Goal: Task Accomplishment & Management: Use online tool/utility

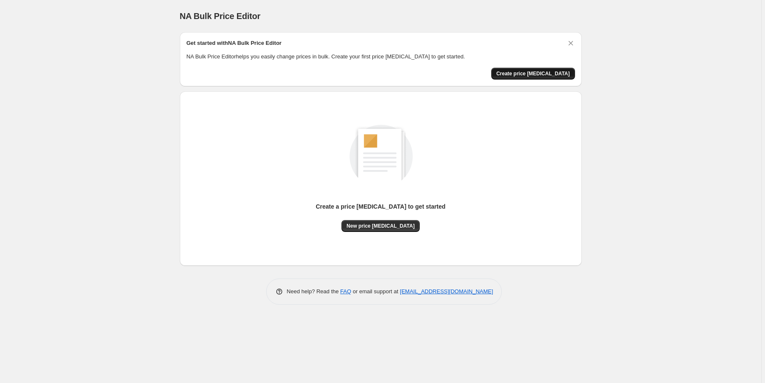
click at [543, 72] on span "Create price change job" at bounding box center [534, 73] width 74 height 7
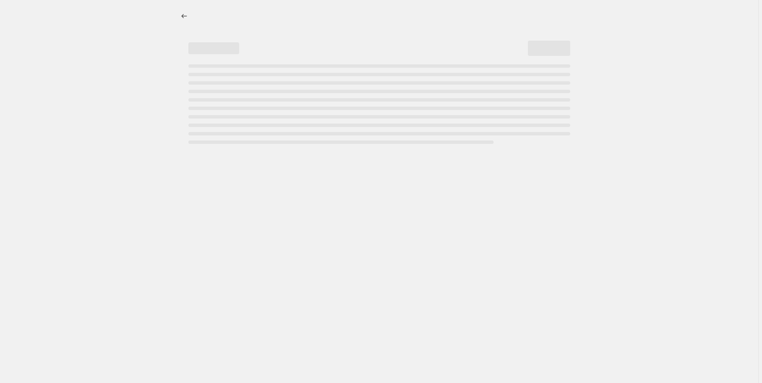
select select "percentage"
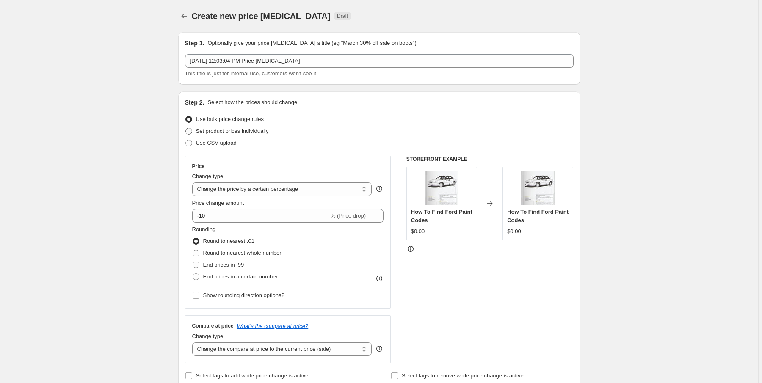
click at [192, 133] on span at bounding box center [188, 131] width 7 height 7
click at [186, 128] on input "Set product prices individually" at bounding box center [185, 128] width 0 height 0
radio input "true"
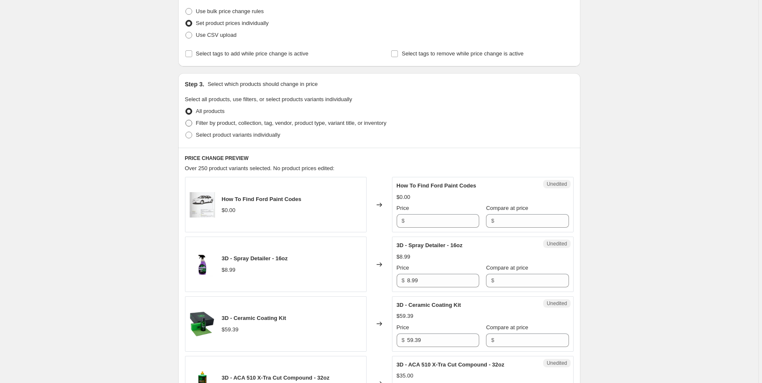
scroll to position [102, 0]
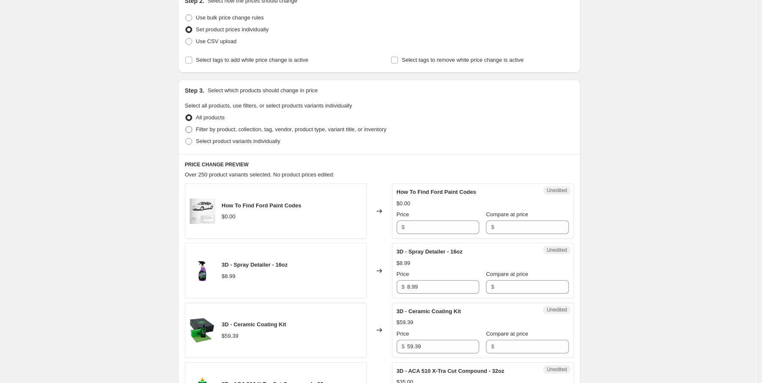
click at [192, 130] on span at bounding box center [188, 129] width 7 height 7
click at [186, 127] on input "Filter by product, collection, tag, vendor, product type, variant title, or inv…" at bounding box center [185, 126] width 0 height 0
radio input "true"
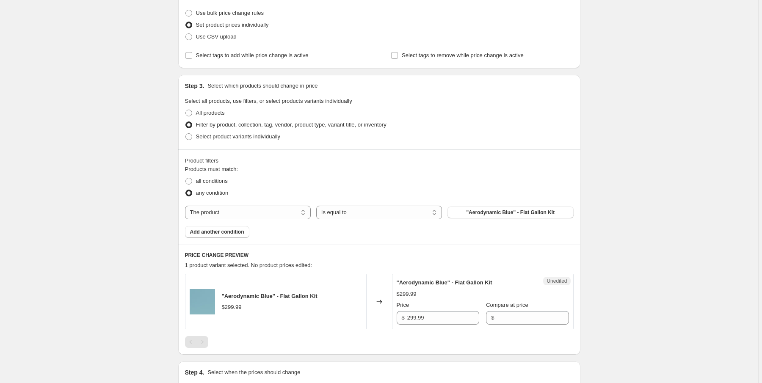
scroll to position [5, 0]
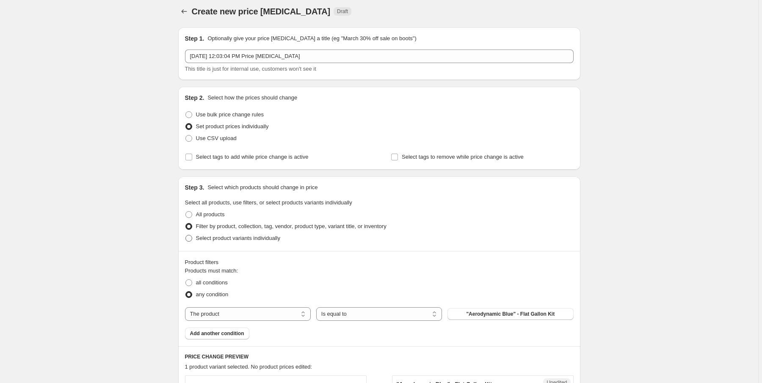
click at [192, 239] on span at bounding box center [188, 238] width 7 height 7
click at [186, 235] on input "Select product variants individually" at bounding box center [185, 235] width 0 height 0
radio input "true"
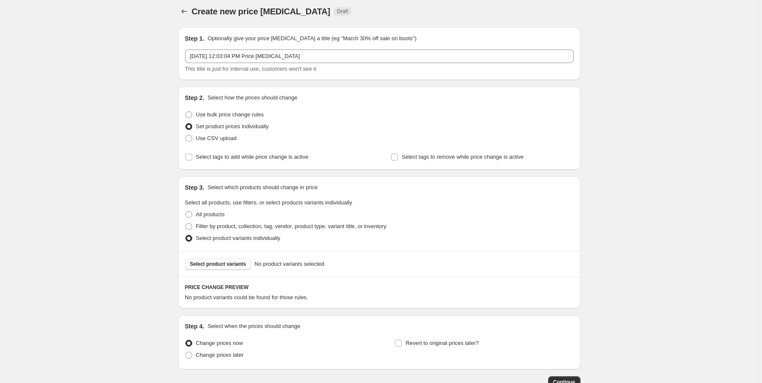
click at [227, 262] on span "Select product variants" at bounding box center [218, 264] width 56 height 7
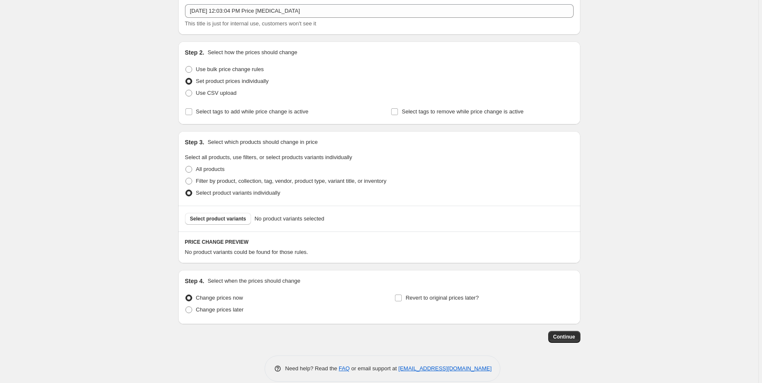
scroll to position [61, 0]
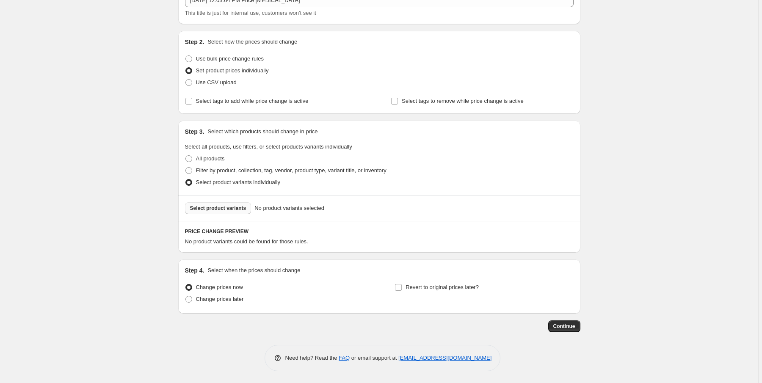
click at [218, 212] on button "Select product variants" at bounding box center [218, 208] width 66 height 12
click at [463, 297] on div "Revert to original prices later?" at bounding box center [484, 294] width 179 height 25
click at [191, 85] on span at bounding box center [188, 82] width 7 height 7
click at [186, 80] on input "Use CSV upload" at bounding box center [185, 79] width 0 height 0
radio input "true"
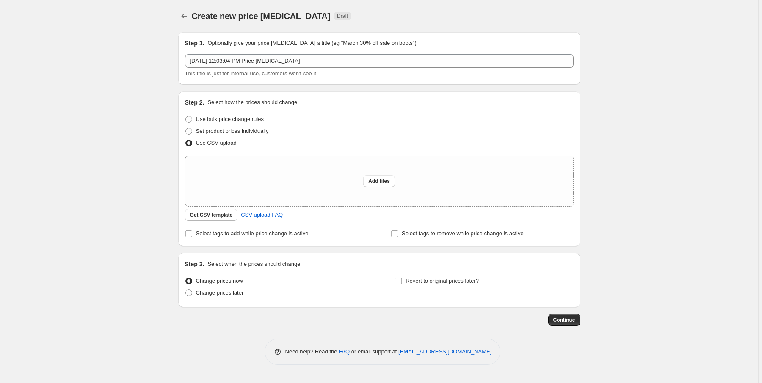
scroll to position [0, 0]
click at [389, 184] on span "Add files" at bounding box center [381, 181] width 22 height 7
click at [190, 128] on span at bounding box center [190, 131] width 7 height 7
click at [188, 128] on input "Set product prices individually" at bounding box center [187, 128] width 0 height 0
radio input "true"
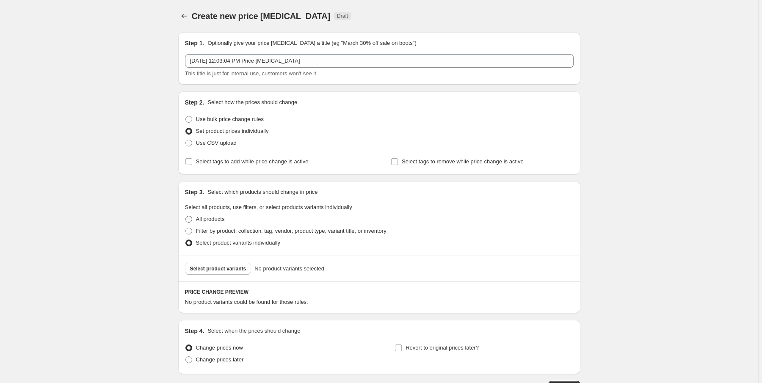
click at [192, 218] on span at bounding box center [188, 219] width 7 height 7
click at [186, 216] on input "All products" at bounding box center [185, 216] width 0 height 0
radio input "true"
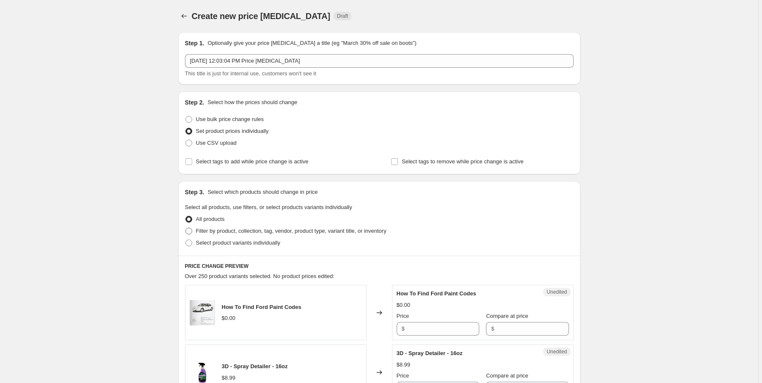
click at [192, 230] on span at bounding box center [188, 231] width 7 height 7
click at [186, 228] on input "Filter by product, collection, tag, vendor, product type, variant title, or inv…" at bounding box center [185, 228] width 0 height 0
radio input "true"
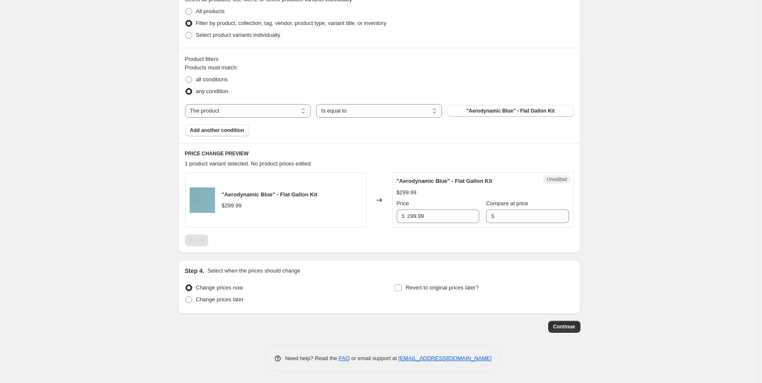
scroll to position [106, 0]
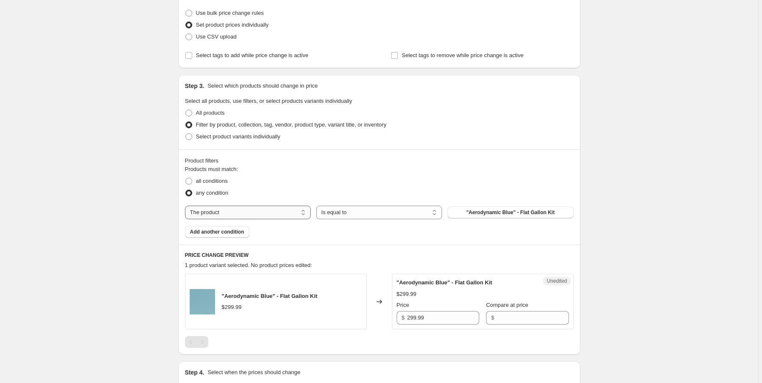
click at [304, 217] on select "The product The product's collection The product's tag The product's vendor The…" at bounding box center [248, 213] width 126 height 14
select select "vendor"
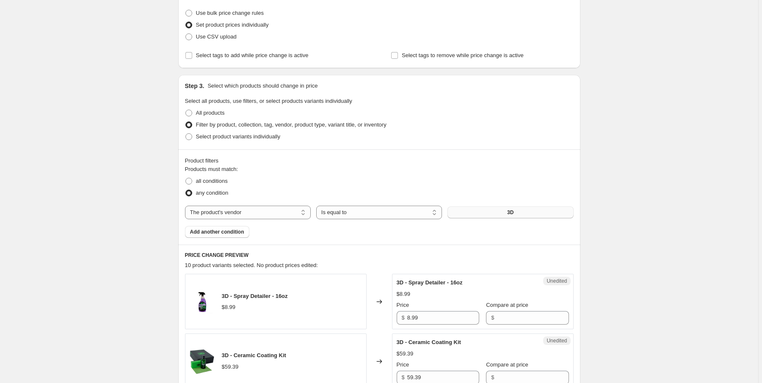
click at [507, 213] on button "3D" at bounding box center [510, 213] width 126 height 12
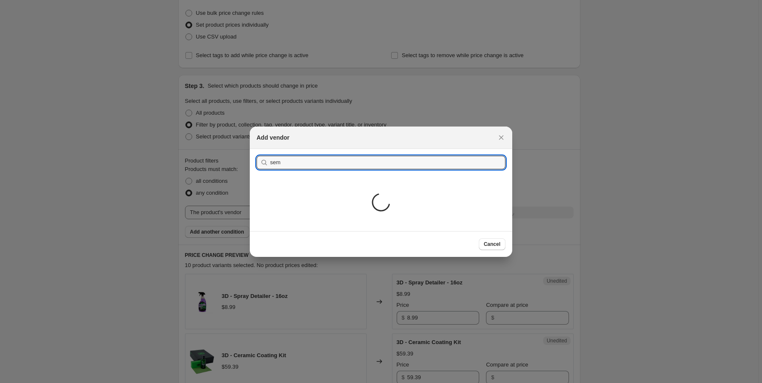
type input "sem"
click at [257, 149] on button "Submit" at bounding box center [269, 153] width 24 height 9
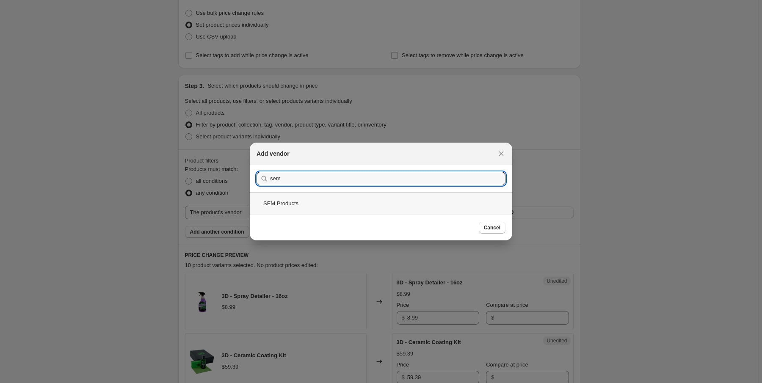
click at [285, 200] on div "SEM Products" at bounding box center [381, 203] width 262 height 22
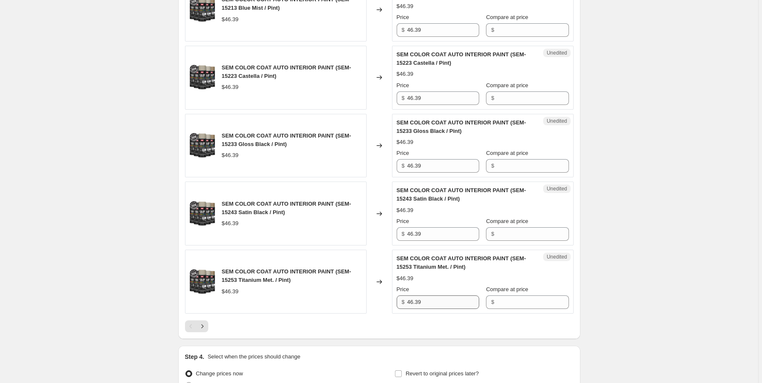
scroll to position [1502, 0]
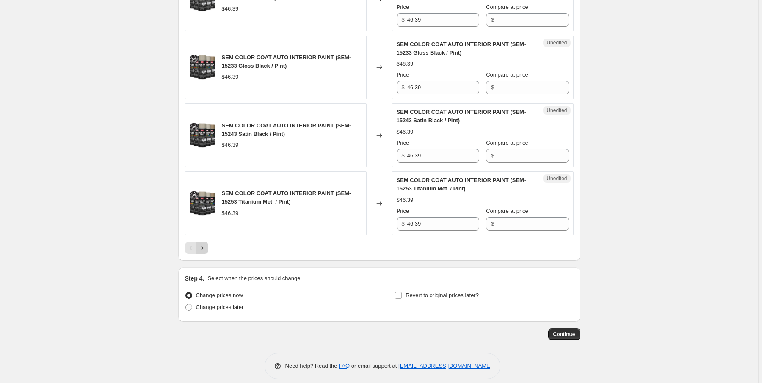
click at [208, 242] on button "Next" at bounding box center [202, 248] width 12 height 12
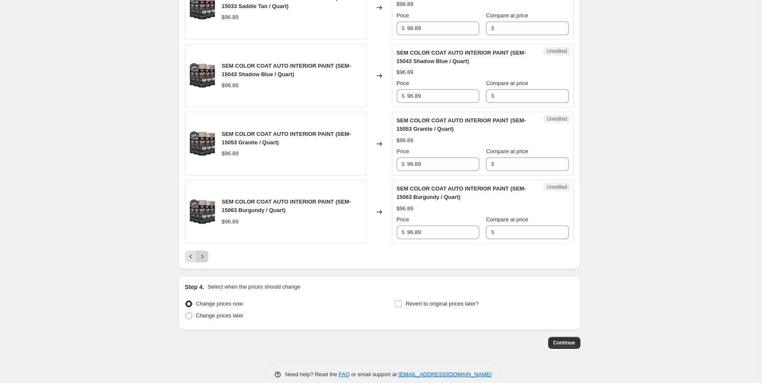
click at [205, 252] on icon "Next" at bounding box center [202, 256] width 8 height 8
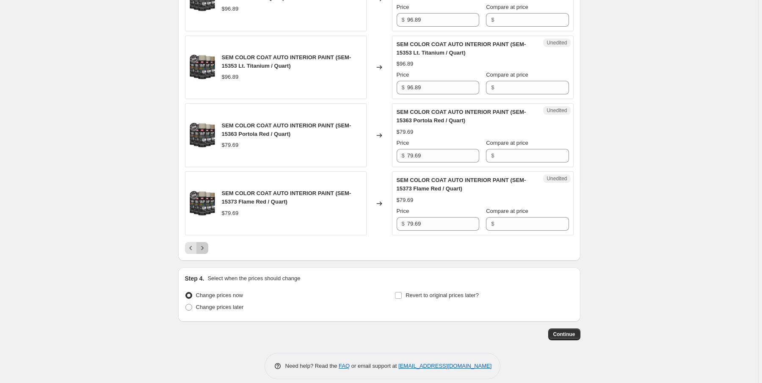
click at [205, 244] on icon "Next" at bounding box center [202, 248] width 8 height 8
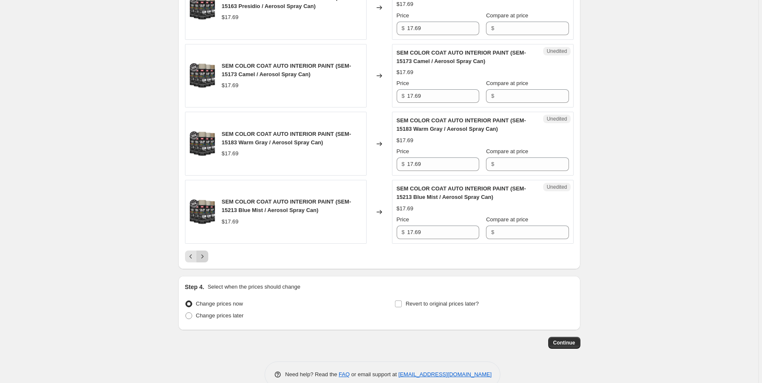
click at [206, 252] on icon "Next" at bounding box center [202, 256] width 8 height 8
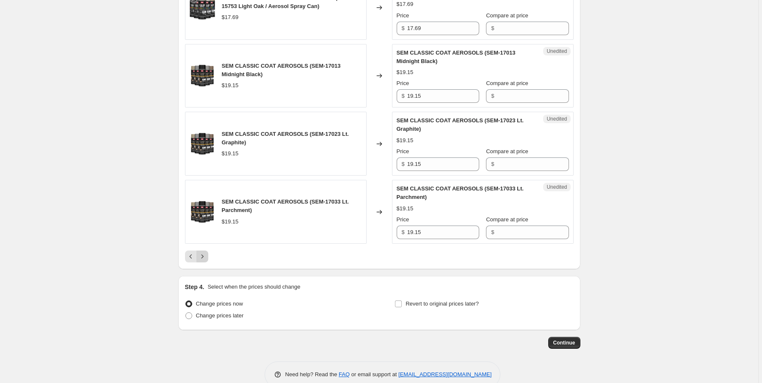
click at [206, 252] on icon "Next" at bounding box center [202, 256] width 8 height 8
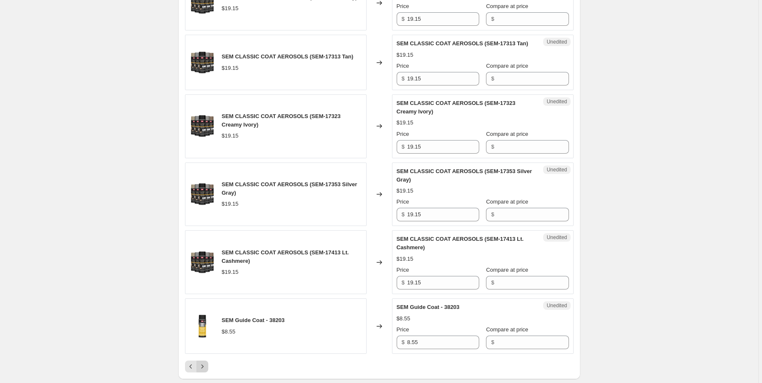
scroll to position [1494, 0]
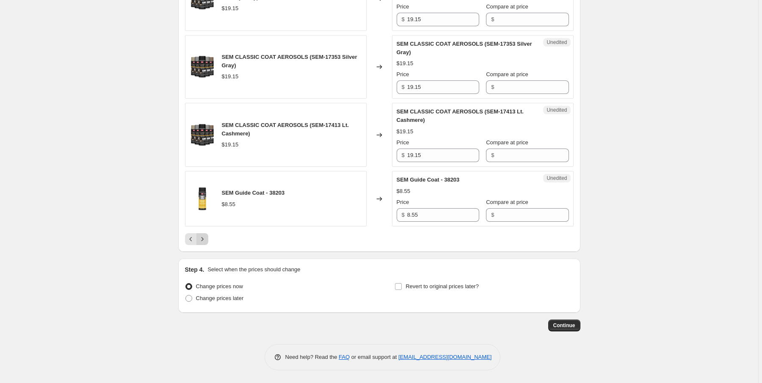
click at [206, 241] on icon "Next" at bounding box center [202, 239] width 8 height 8
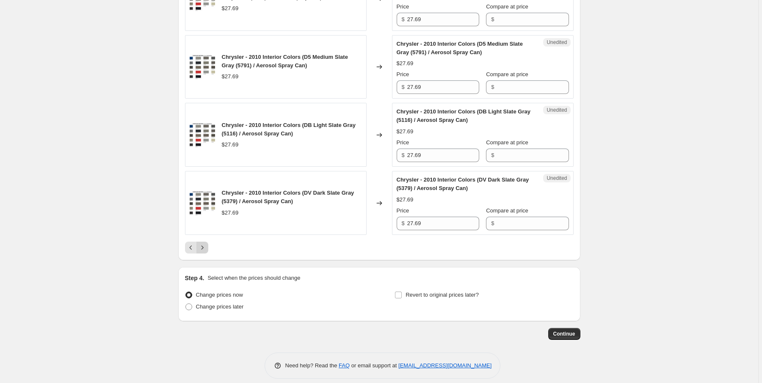
click at [206, 243] on icon "Next" at bounding box center [202, 247] width 8 height 8
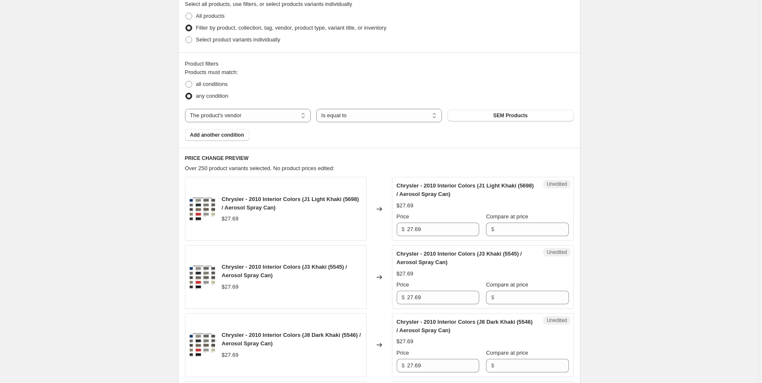
scroll to position [0, 0]
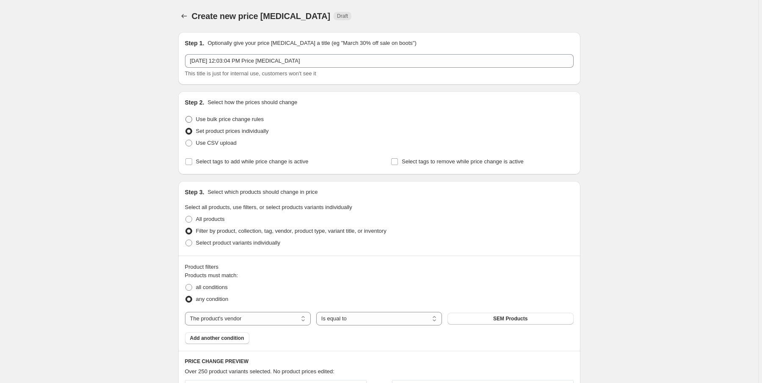
click at [191, 117] on span at bounding box center [188, 119] width 7 height 7
click at [186, 116] on input "Use bulk price change rules" at bounding box center [185, 116] width 0 height 0
radio input "true"
select select "percentage"
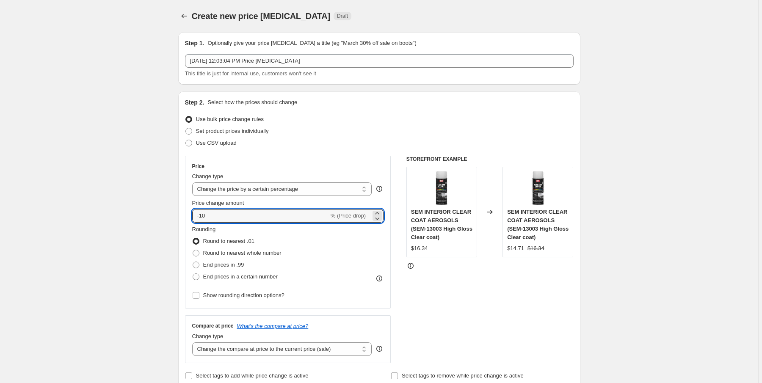
drag, startPoint x: 216, startPoint y: 218, endPoint x: 186, endPoint y: 215, distance: 30.2
click at [187, 216] on div "Price Change type Change the price to a certain amount Change the price by a ce…" at bounding box center [288, 232] width 206 height 153
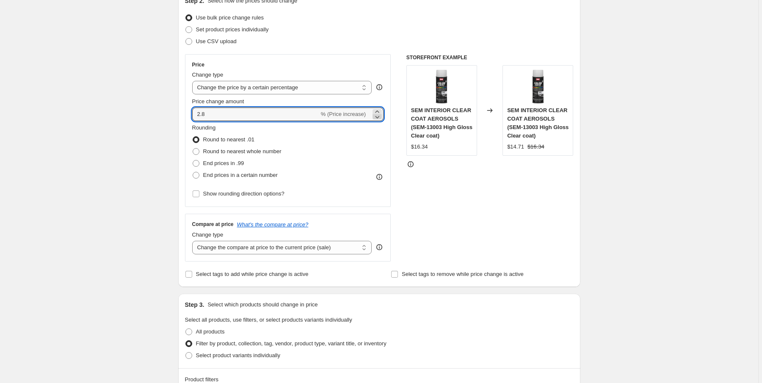
click at [380, 116] on icon at bounding box center [377, 117] width 8 height 8
click at [378, 111] on icon at bounding box center [377, 111] width 4 height 2
type input "2.8"
click at [363, 248] on select "Change the compare at price to the current price (sale) Change the compare at p…" at bounding box center [282, 248] width 180 height 14
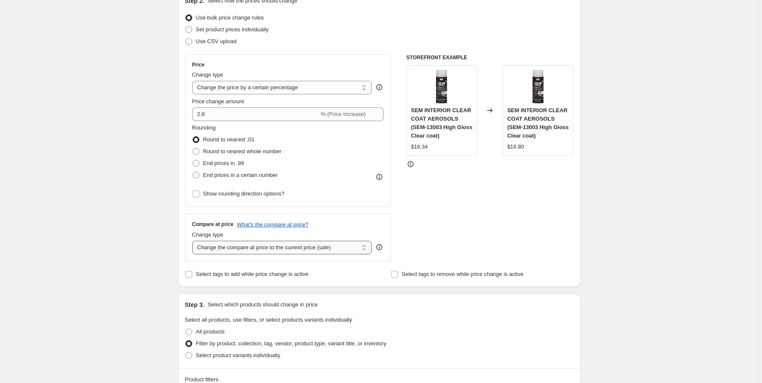
select select "remove"
click at [193, 241] on select "Change the compare at price to the current price (sale) Change the compare at p…" at bounding box center [282, 248] width 180 height 14
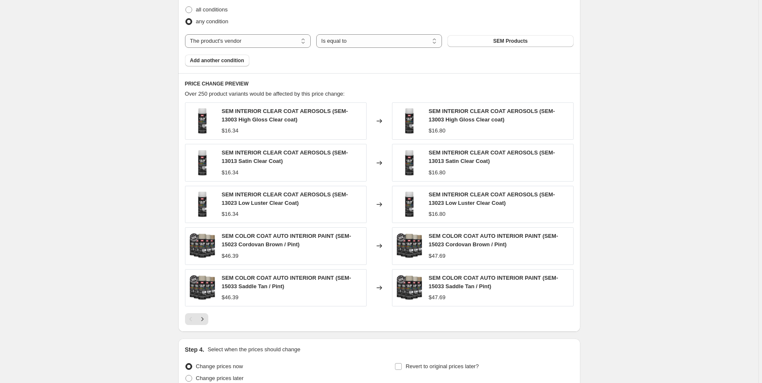
scroll to position [569, 0]
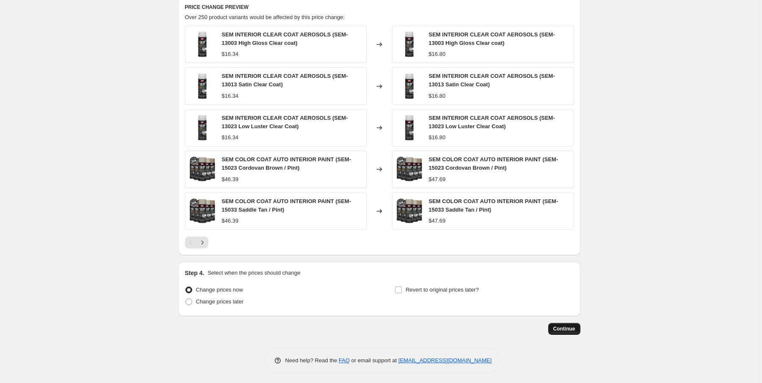
click at [571, 326] on span "Continue" at bounding box center [564, 329] width 22 height 7
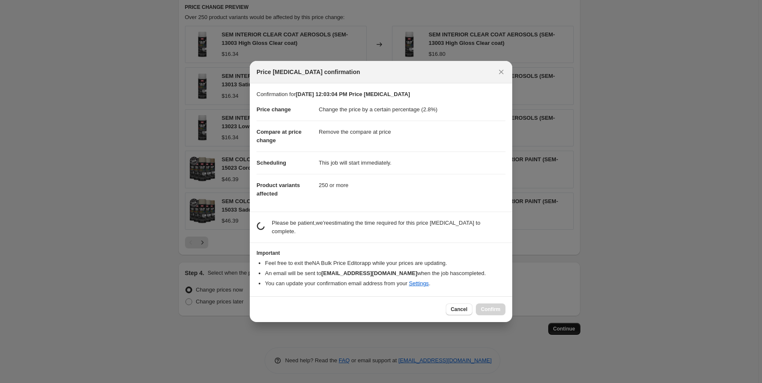
scroll to position [0, 0]
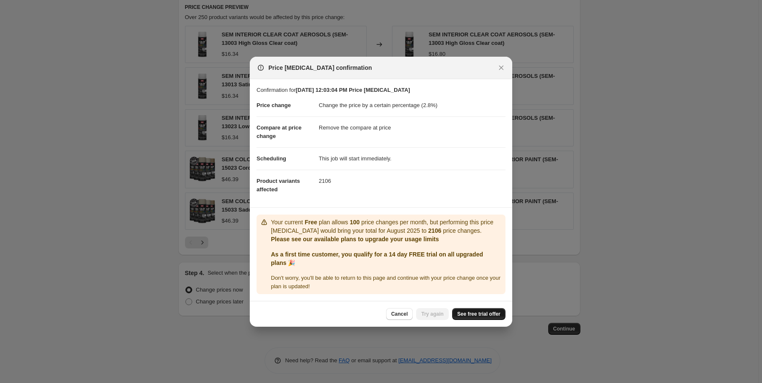
click at [479, 312] on span "See free trial offer" at bounding box center [478, 314] width 43 height 7
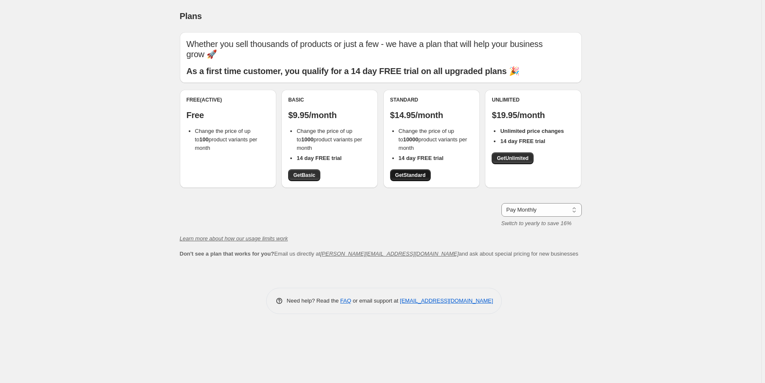
click at [417, 175] on span "Get Standard" at bounding box center [410, 175] width 30 height 7
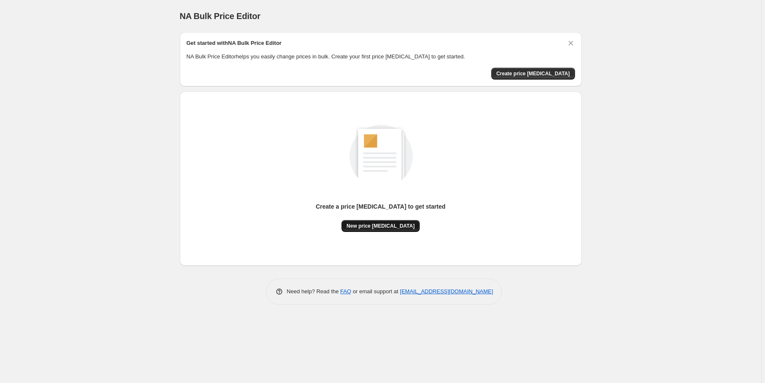
click at [373, 225] on span "New price change job" at bounding box center [381, 226] width 68 height 7
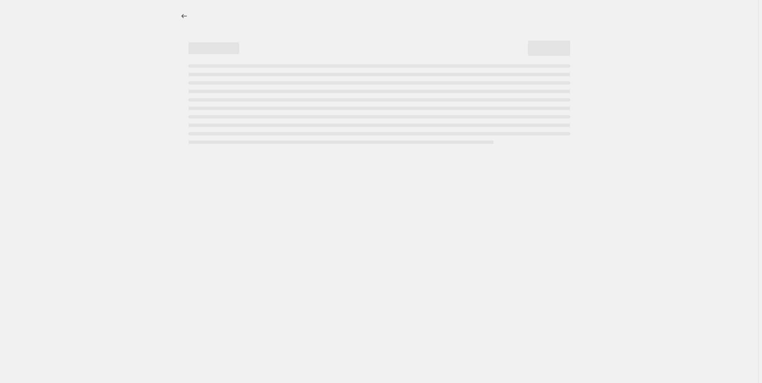
select select "percentage"
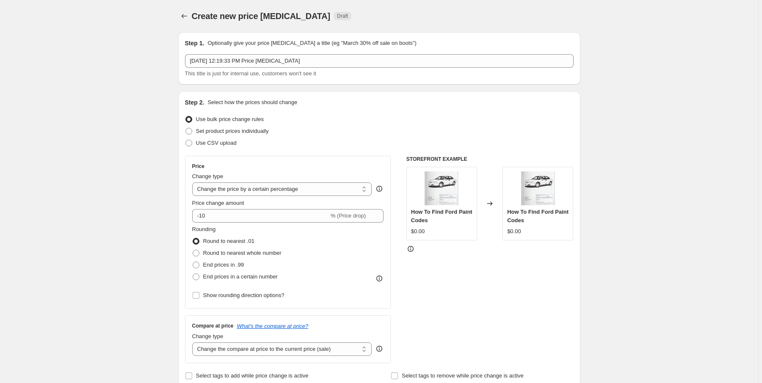
scroll to position [102, 0]
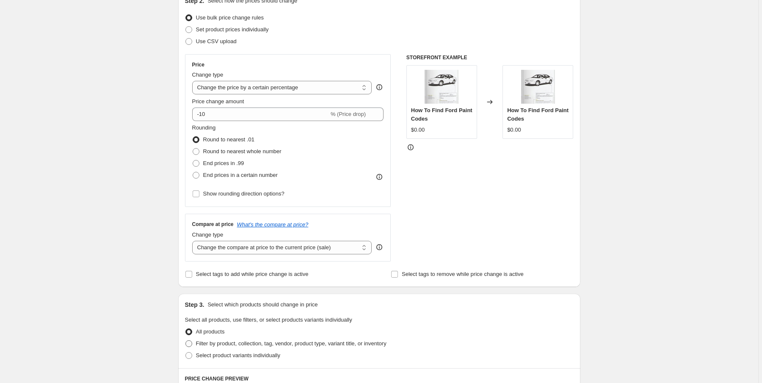
click at [192, 344] on span at bounding box center [188, 343] width 7 height 7
click at [186, 341] on input "Filter by product, collection, tag, vendor, product type, variant title, or inv…" at bounding box center [185, 340] width 0 height 0
radio input "true"
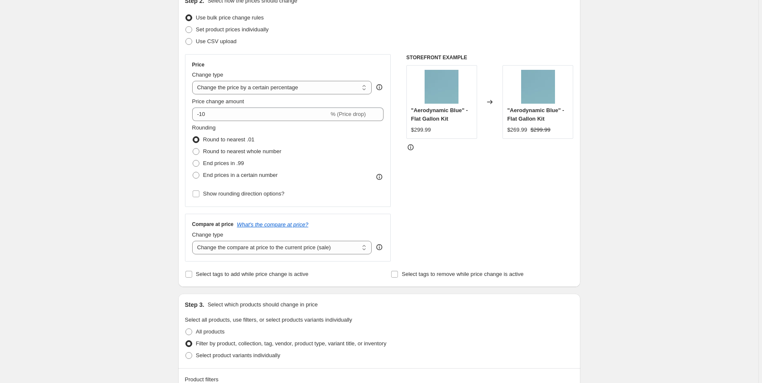
scroll to position [203, 0]
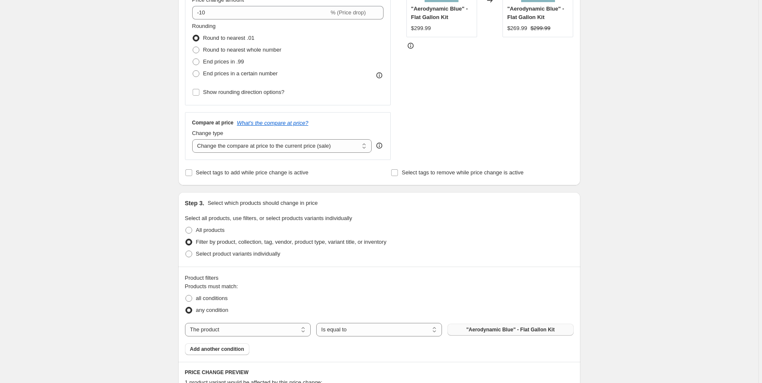
click at [500, 326] on span ""Aerodynamic Blue" - Flat Gallon Kit" at bounding box center [510, 329] width 88 height 7
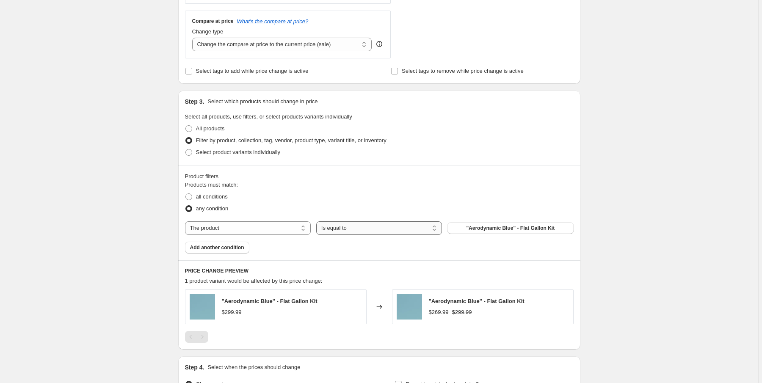
click at [373, 229] on select "Is equal to Is not equal to" at bounding box center [379, 228] width 126 height 14
click at [375, 230] on select "Is equal to Is not equal to" at bounding box center [379, 228] width 126 height 14
click at [509, 225] on span ""Aerodynamic Blue" - Flat Gallon Kit" at bounding box center [510, 228] width 88 height 7
click at [194, 150] on label "Select product variants individually" at bounding box center [232, 152] width 95 height 12
click at [186, 149] on input "Select product variants individually" at bounding box center [185, 149] width 0 height 0
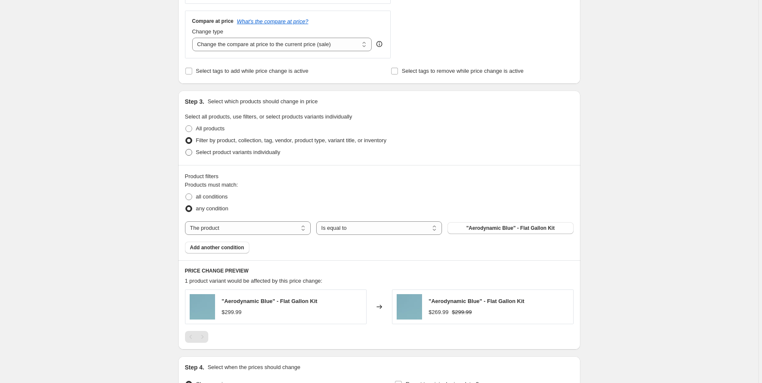
radio input "true"
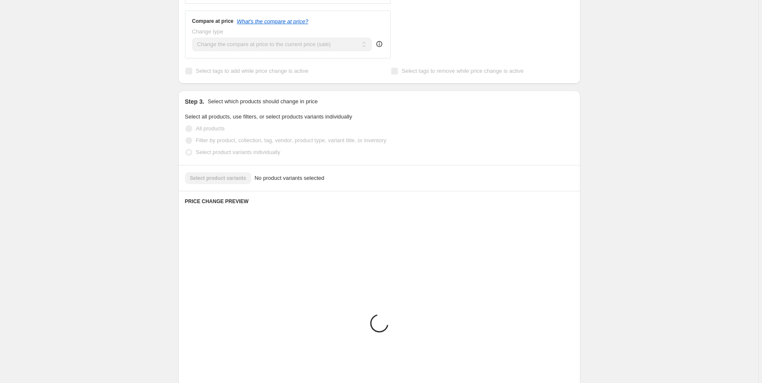
scroll to position [274, 0]
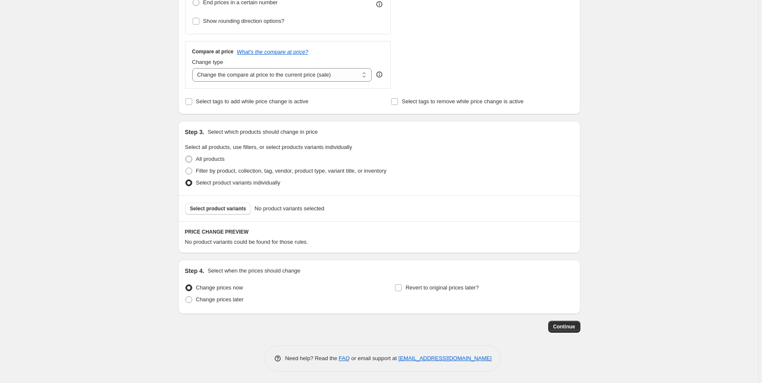
click at [191, 160] on span at bounding box center [188, 159] width 7 height 7
click at [186, 156] on input "All products" at bounding box center [185, 156] width 0 height 0
radio input "true"
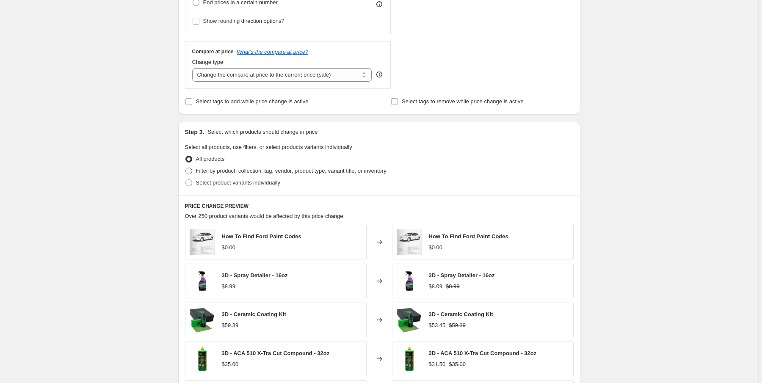
click at [192, 169] on span at bounding box center [188, 171] width 7 height 7
click at [186, 168] on input "Filter by product, collection, tag, vendor, product type, variant title, or inv…" at bounding box center [185, 168] width 0 height 0
radio input "true"
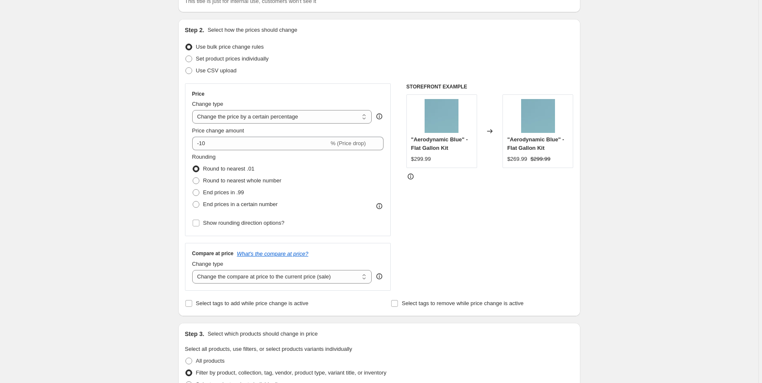
scroll to position [0, 0]
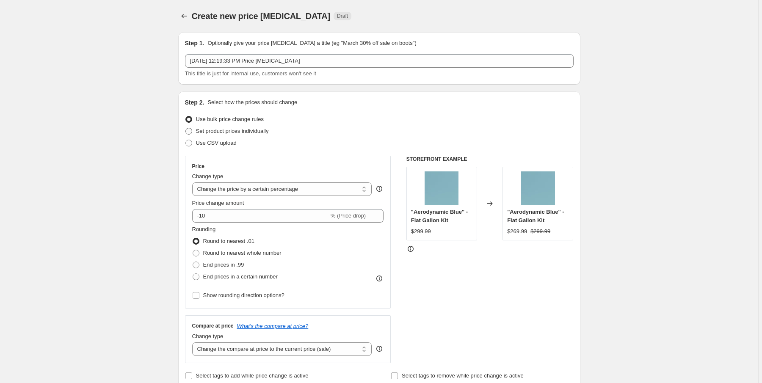
click at [188, 130] on span at bounding box center [188, 131] width 7 height 7
click at [186, 128] on input "Set product prices individually" at bounding box center [185, 128] width 0 height 0
radio input "true"
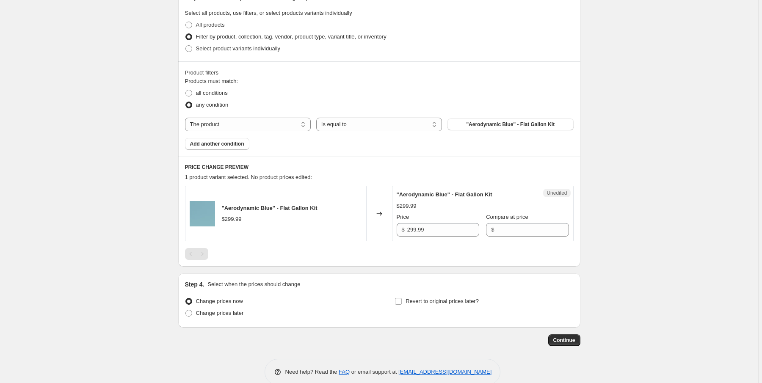
scroll to position [208, 0]
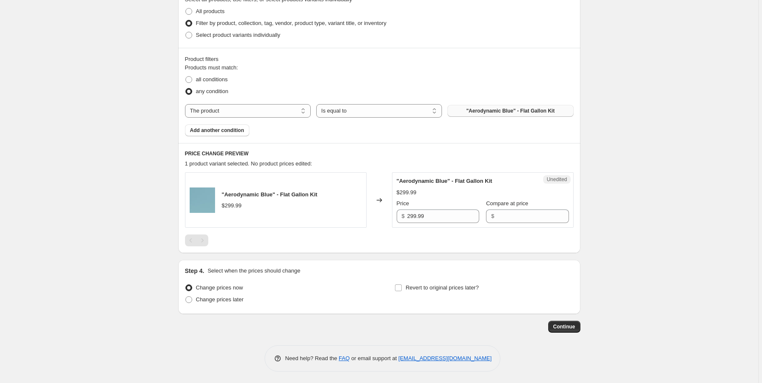
click at [495, 111] on span ""Aerodynamic Blue" - Flat Gallon Kit" at bounding box center [510, 111] width 88 height 7
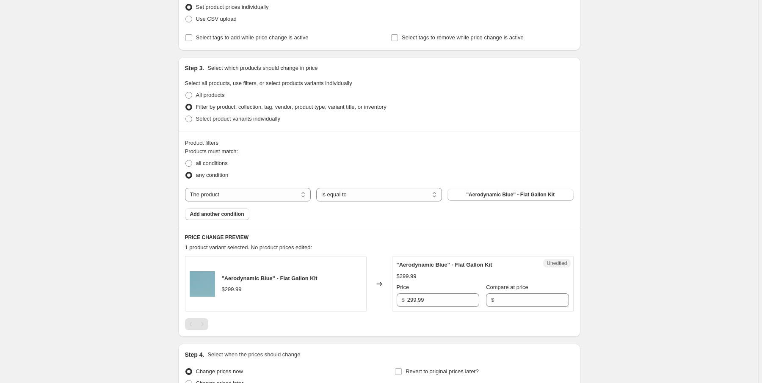
scroll to position [0, 0]
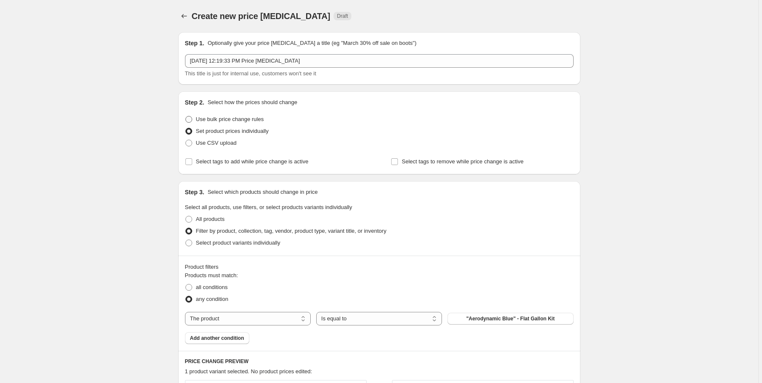
click at [191, 121] on span at bounding box center [188, 119] width 7 height 7
click at [186, 116] on input "Use bulk price change rules" at bounding box center [185, 116] width 0 height 0
radio input "true"
select select "percentage"
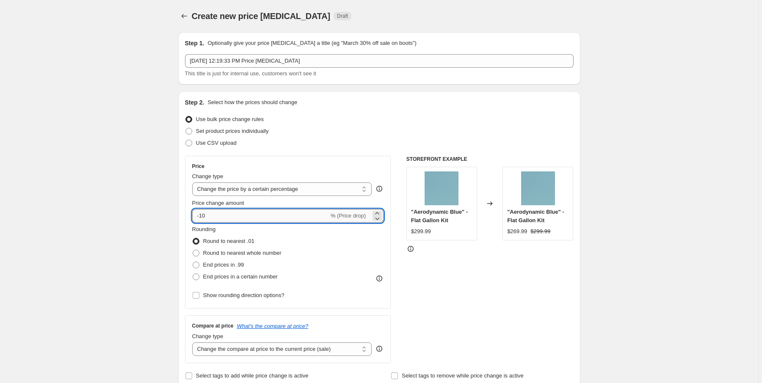
click at [238, 219] on input "-10" at bounding box center [260, 216] width 137 height 14
type input "-1"
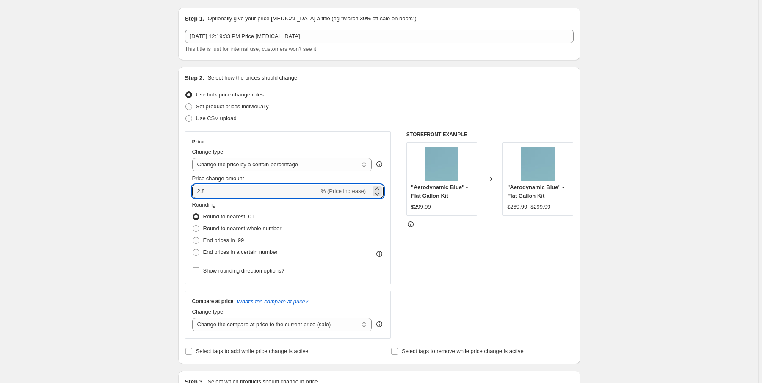
scroll to position [401, 0]
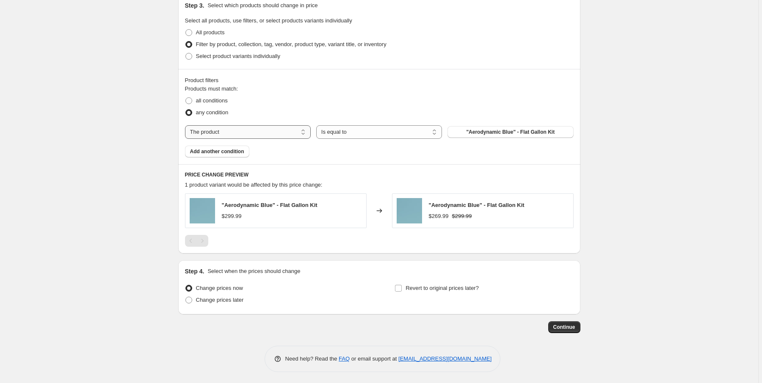
type input "2.8"
click at [259, 131] on select "The product The product's collection The product's tag The product's vendor The…" at bounding box center [248, 132] width 126 height 14
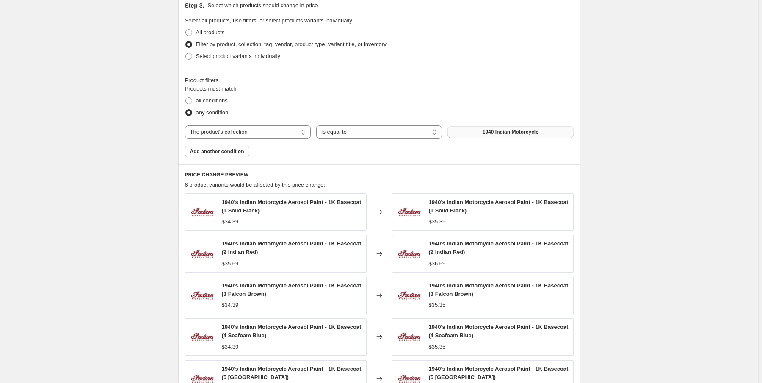
click at [524, 131] on span "1940 Indian Motorcycle" at bounding box center [511, 132] width 56 height 7
click at [238, 132] on select "The product The product's collection The product's tag The product's vendor The…" at bounding box center [248, 132] width 126 height 14
select select "tag"
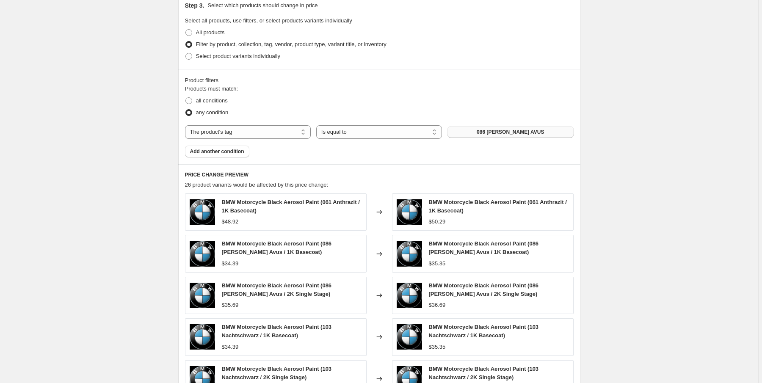
click at [519, 132] on span "086 SCHWARZ AVUS" at bounding box center [510, 132] width 67 height 7
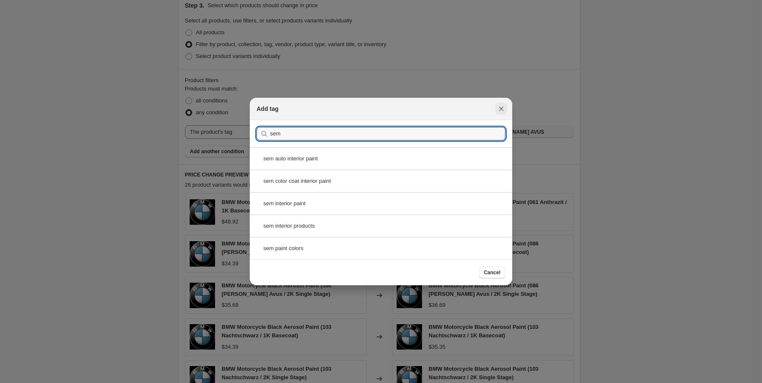
type input "sem"
click at [502, 106] on icon "Close" at bounding box center [501, 109] width 8 height 8
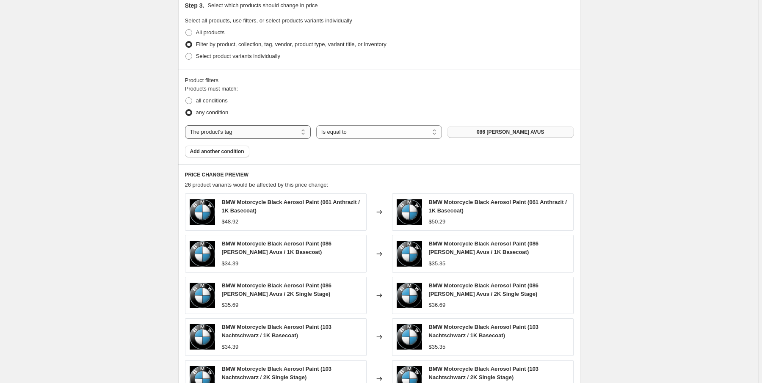
click at [221, 134] on select "The product The product's collection The product's tag The product's vendor The…" at bounding box center [248, 132] width 126 height 14
select select "vendor"
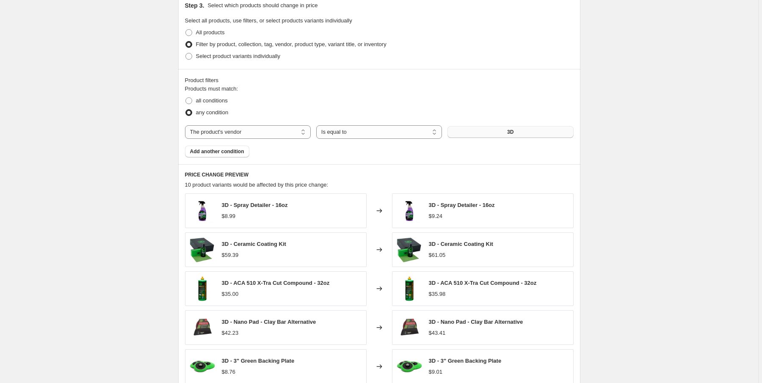
click at [493, 130] on button "3D" at bounding box center [510, 132] width 126 height 12
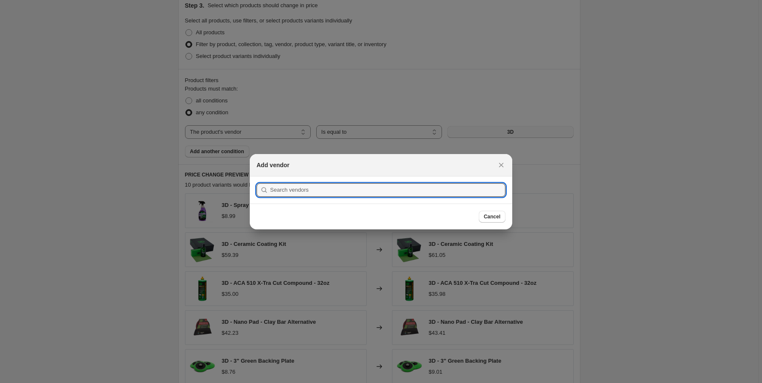
scroll to position [0, 0]
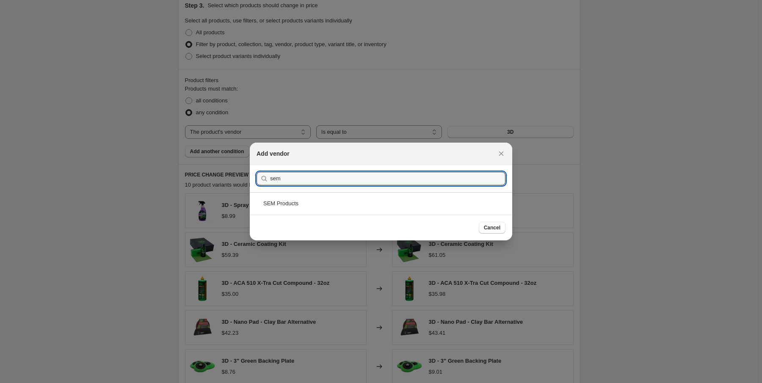
type input "sem"
click at [292, 204] on div "SEM Products" at bounding box center [381, 203] width 262 height 22
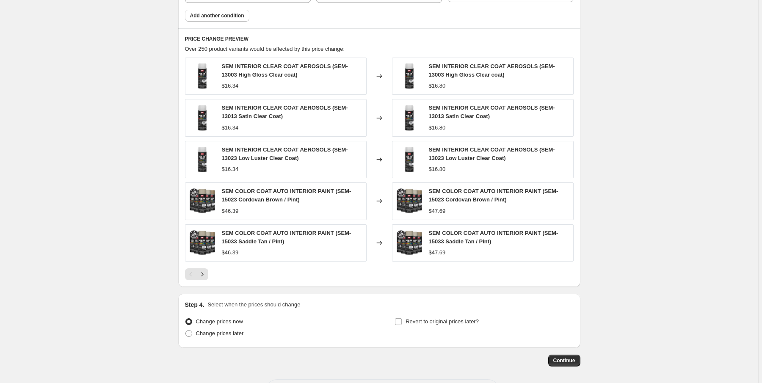
scroll to position [569, 0]
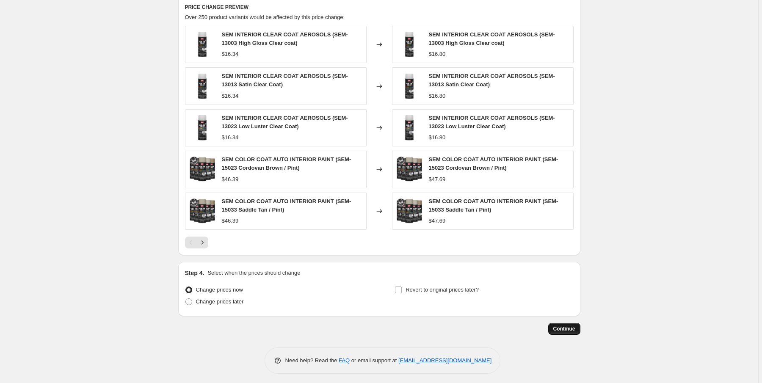
click at [569, 326] on span "Continue" at bounding box center [564, 329] width 22 height 7
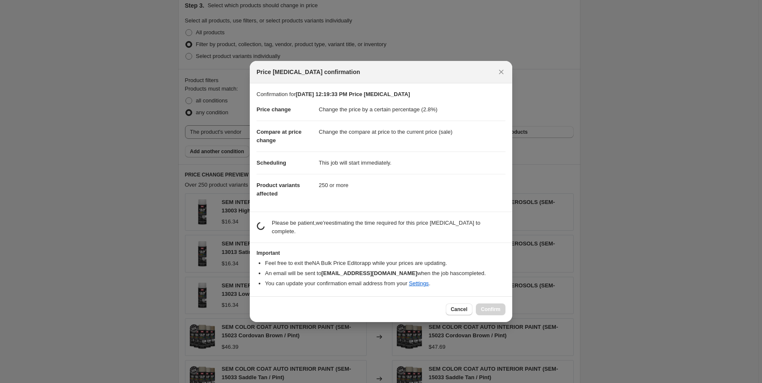
scroll to position [0, 0]
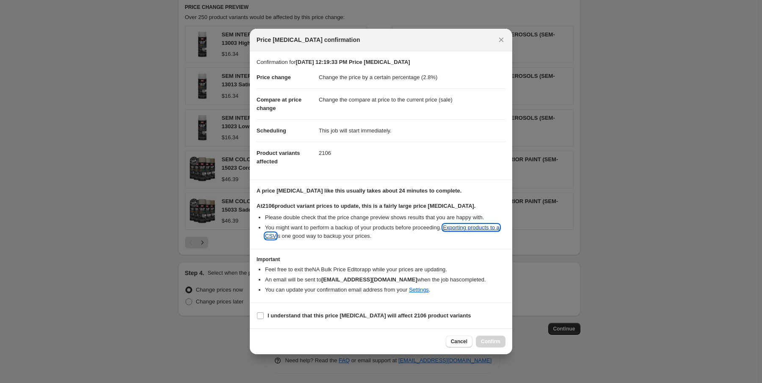
click at [472, 227] on link "Exporting products to a CSV" at bounding box center [382, 231] width 235 height 15
click at [258, 313] on input "I understand that this price change job will affect 2106 product variants" at bounding box center [260, 315] width 7 height 7
checkbox input "true"
click at [491, 338] on span "Confirm" at bounding box center [490, 341] width 19 height 7
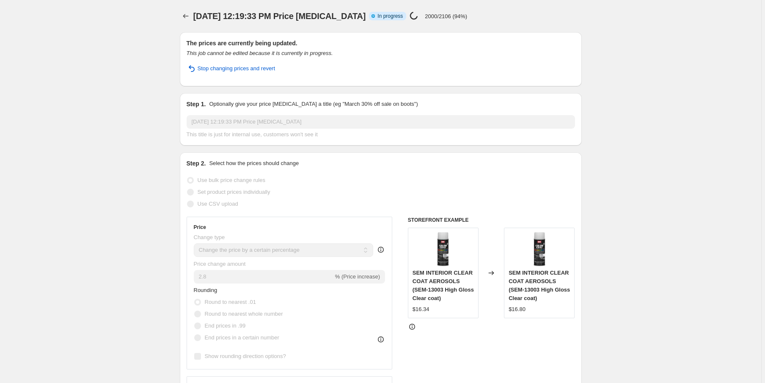
select select "percentage"
select select "vendor"
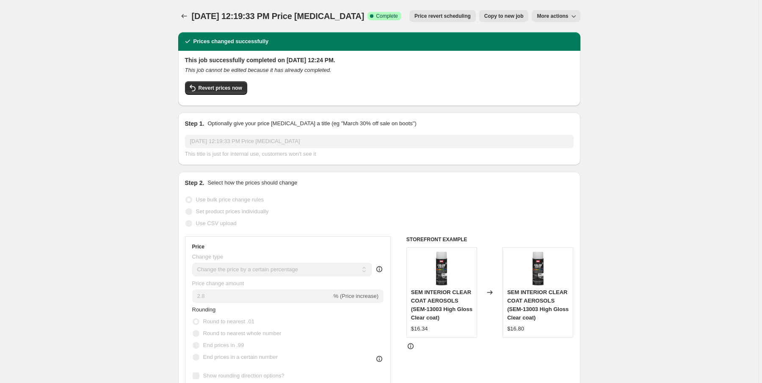
click at [555, 14] on span "More actions" at bounding box center [552, 16] width 31 height 7
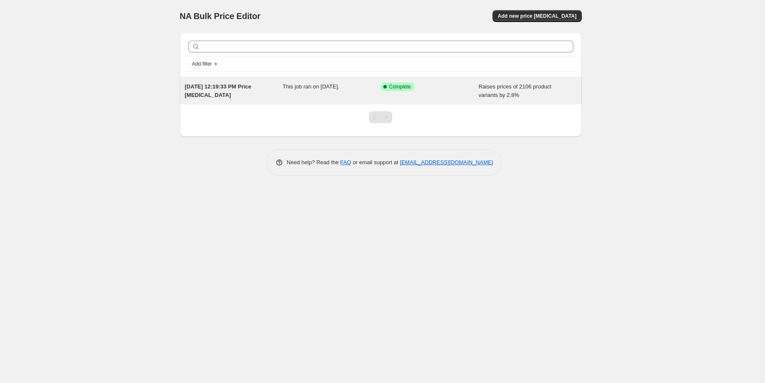
click at [213, 88] on span "Aug 20, 2025, 12:19:33 PM Price change job" at bounding box center [218, 90] width 66 height 15
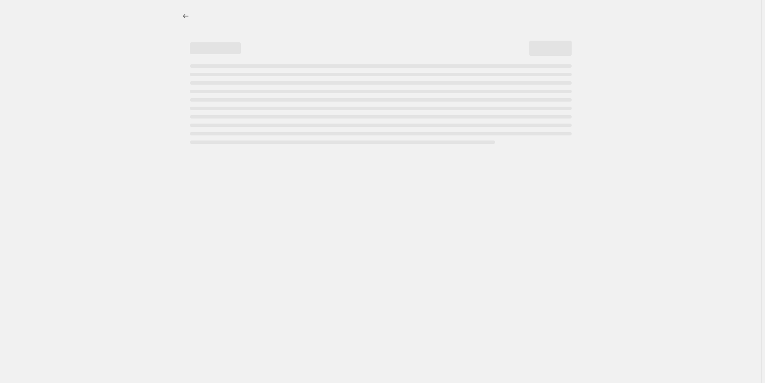
select select "percentage"
select select "vendor"
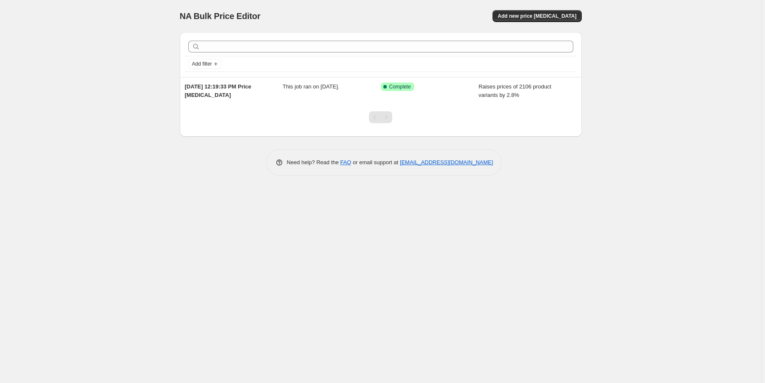
click at [602, 170] on div "NA Bulk Price Editor. This page is ready NA Bulk Price Editor Add new price cha…" at bounding box center [381, 191] width 762 height 383
